Goal: Find contact information: Find contact information

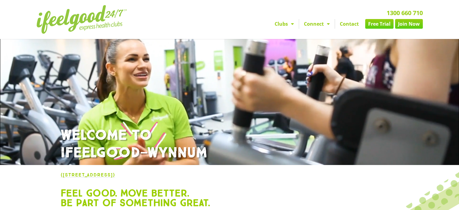
click at [374, 24] on link "Free Trial" at bounding box center [379, 24] width 28 height 10
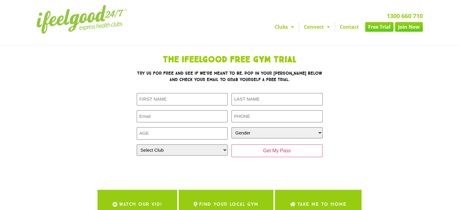
click at [407, 25] on link "Join Now" at bounding box center [409, 27] width 28 height 10
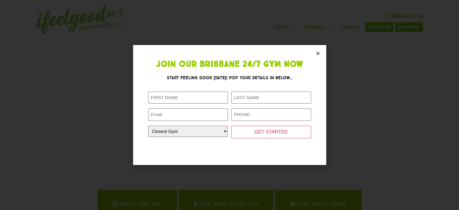
click at [319, 51] on icon "Close" at bounding box center [318, 53] width 5 height 5
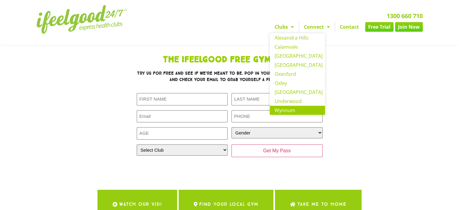
click at [282, 110] on link "Wynnum" at bounding box center [297, 110] width 55 height 9
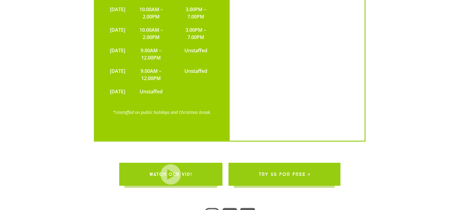
scroll to position [1400, 0]
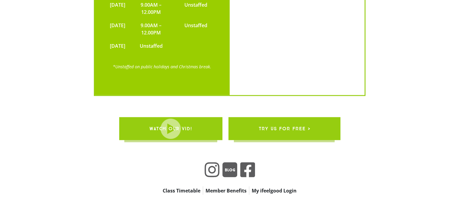
click at [292, 120] on span "try us for free >" at bounding box center [285, 128] width 52 height 17
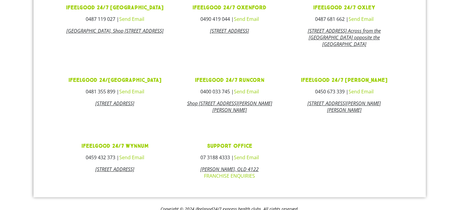
scroll to position [327, 0]
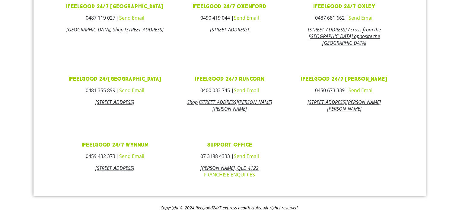
click at [109, 148] on link "ifeelgood 24/7 Wynnum" at bounding box center [114, 144] width 67 height 7
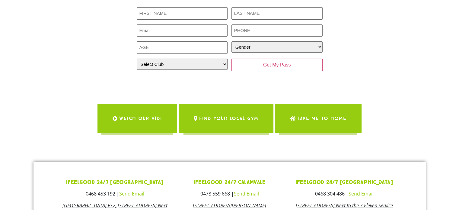
scroll to position [0, 0]
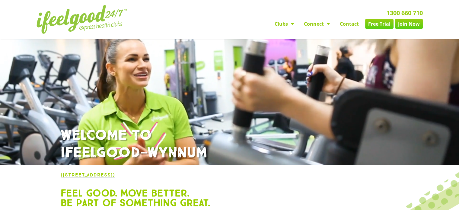
click at [99, 175] on link "([STREET_ADDRESS])" at bounding box center [88, 175] width 54 height 6
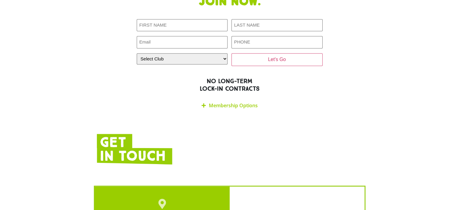
scroll to position [1030, 0]
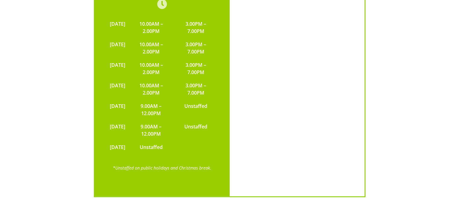
scroll to position [1400, 0]
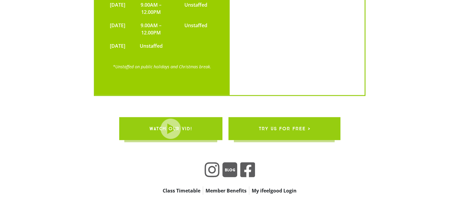
click at [189, 120] on span "WATCH OUR VID!" at bounding box center [170, 128] width 43 height 17
